Goal: Task Accomplishment & Management: Manage account settings

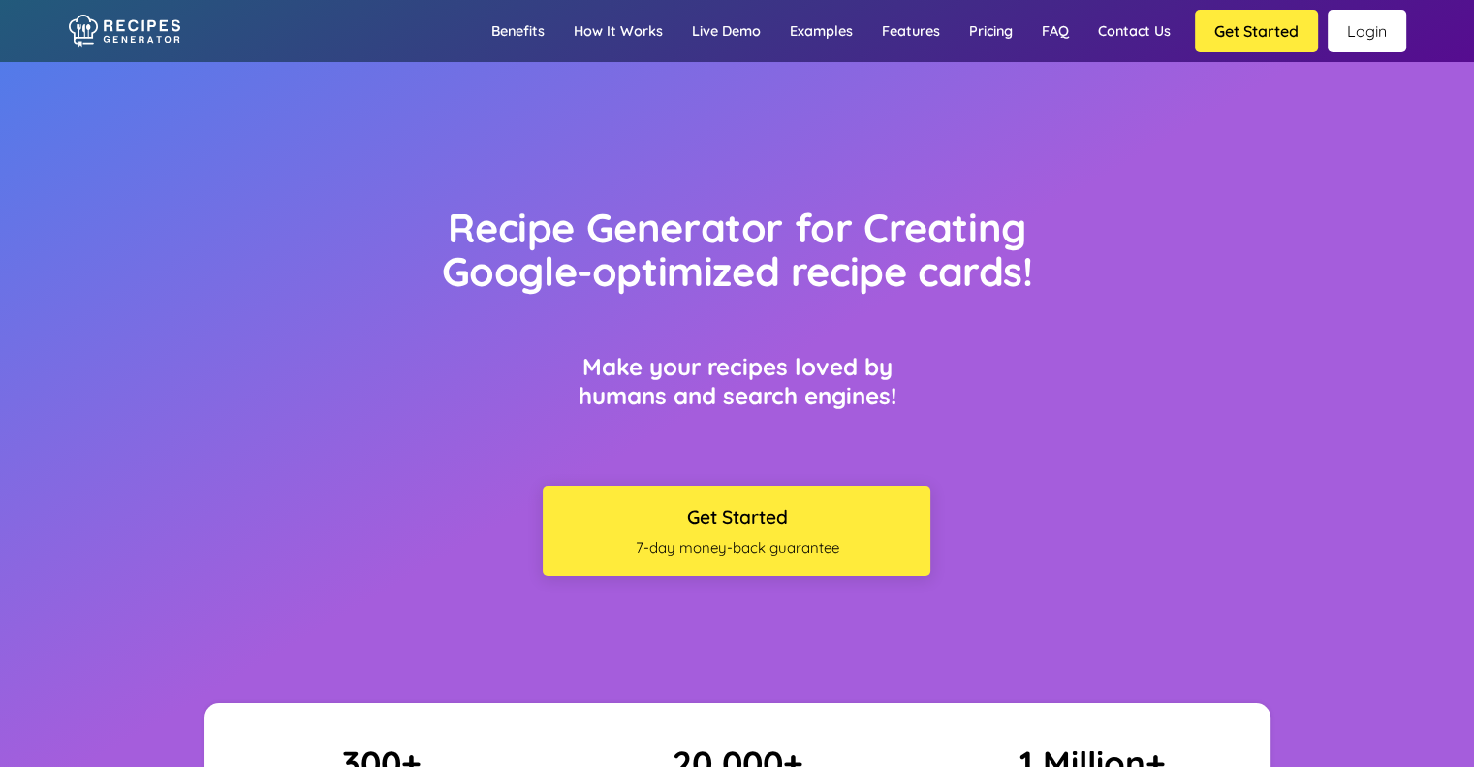
click at [1373, 39] on link "Login" at bounding box center [1367, 31] width 79 height 43
click at [1362, 41] on link "Login" at bounding box center [1367, 31] width 79 height 43
click at [1358, 26] on link "Login" at bounding box center [1367, 31] width 79 height 43
